Goal: Task Accomplishment & Management: Use online tool/utility

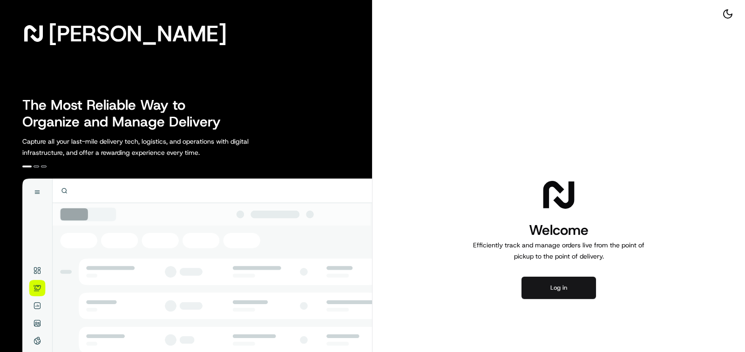
click at [554, 291] on button "Log in" at bounding box center [558, 288] width 74 height 22
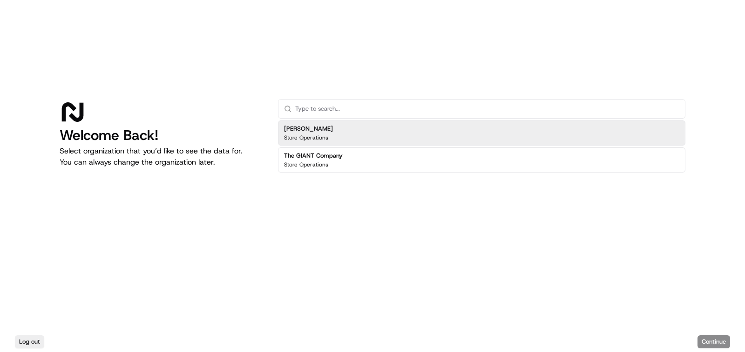
click at [385, 173] on div "[PERSON_NAME] Store Operations The GIANT Company Store Operations" at bounding box center [481, 147] width 407 height 56
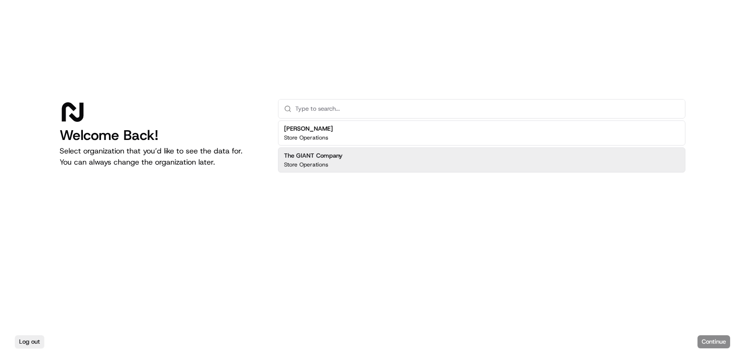
click at [444, 167] on div "The GIANT Company Store Operations" at bounding box center [481, 160] width 407 height 25
click at [704, 340] on button "Continue" at bounding box center [713, 342] width 33 height 13
